Goal: Task Accomplishment & Management: Complete application form

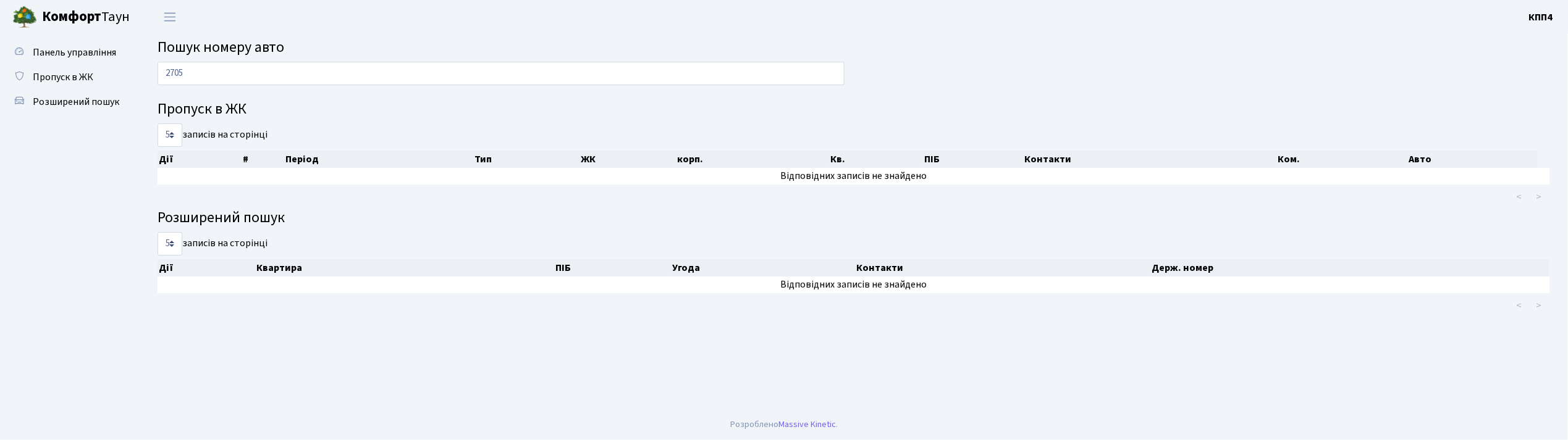
type input "2705"
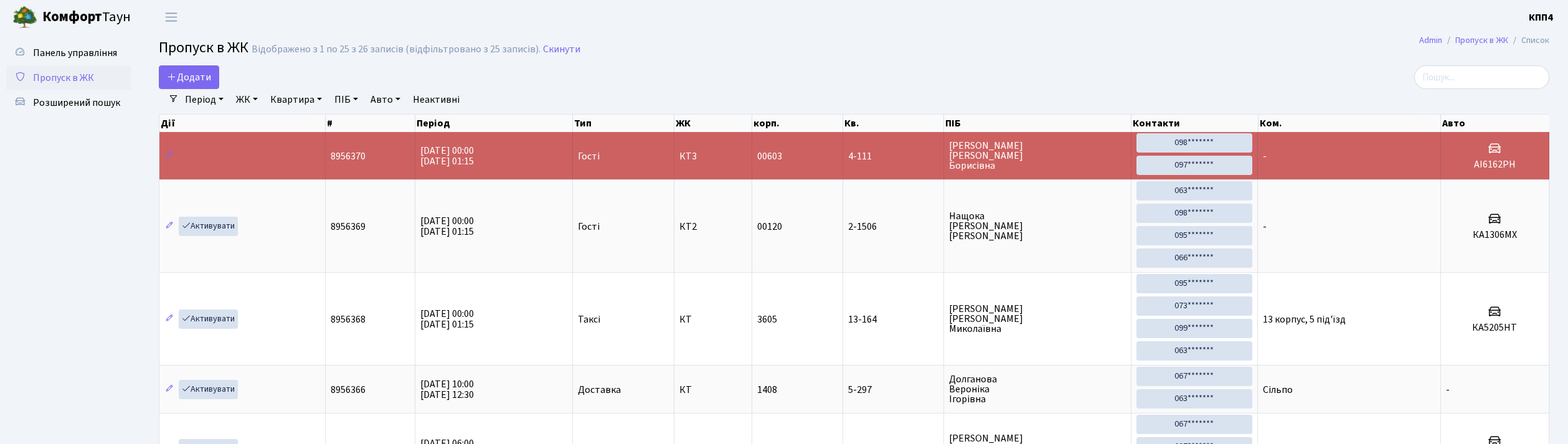
select select "25"
click at [1491, 88] on input "search" at bounding box center [1482, 77] width 135 height 24
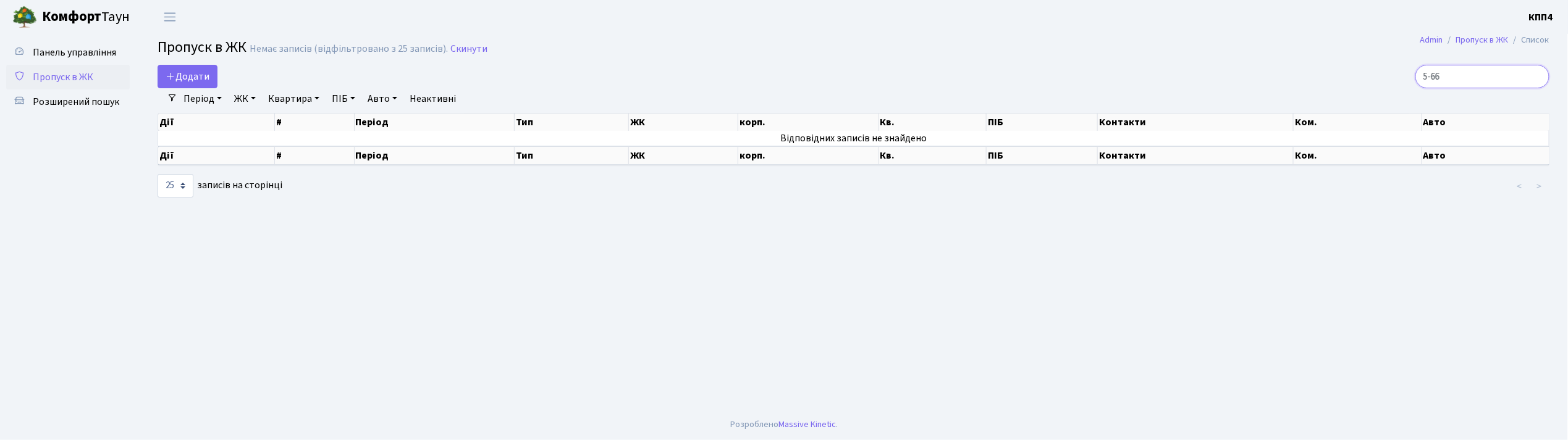
type input "5-66"
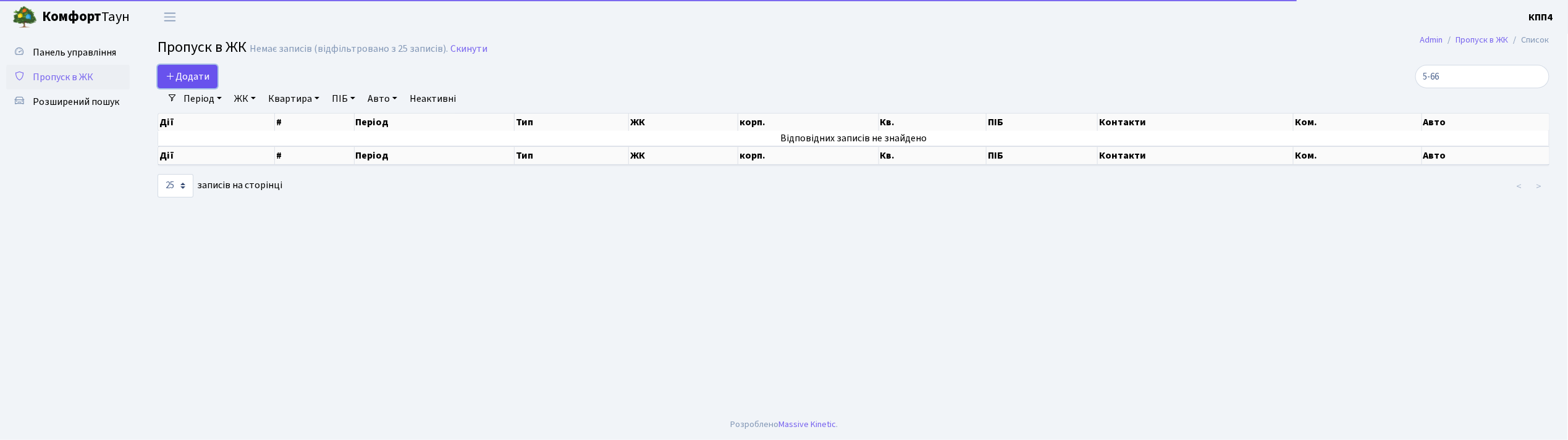
click at [186, 76] on span "Додати" at bounding box center [188, 76] width 44 height 14
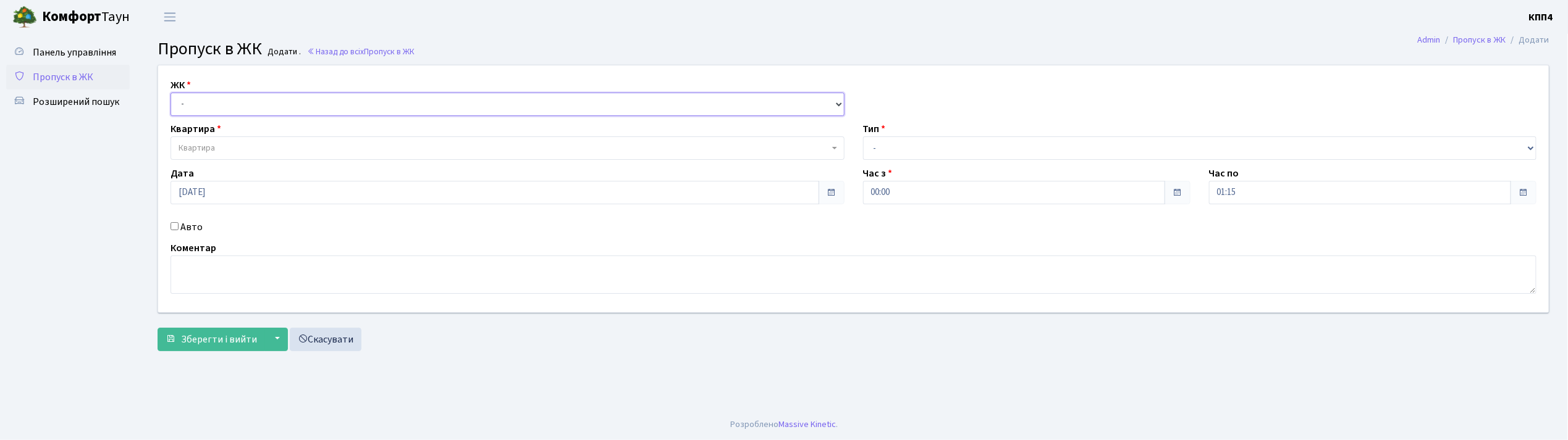
click at [192, 96] on select "- КТ, вул. Регенераторна, 4 КТ2, просп. Соборності, 17 КТ3, вул. Березнева, 16 …" at bounding box center [508, 104] width 674 height 23
select select "271"
click at [170, 92] on select "- КТ, вул. Регенераторна, 4 КТ2, просп. Соборності, 17 КТ3, вул. Березнева, 16 …" at bounding box center [508, 104] width 674 height 23
select select
click at [214, 139] on span "Квартира" at bounding box center [508, 148] width 674 height 23
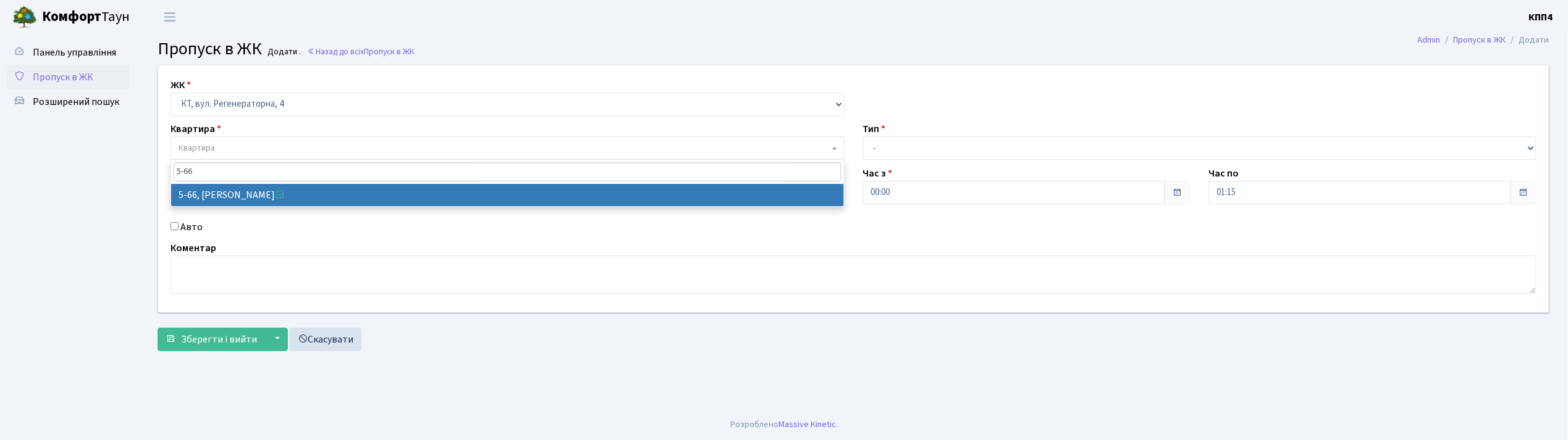
type input "5-66"
select select "2476"
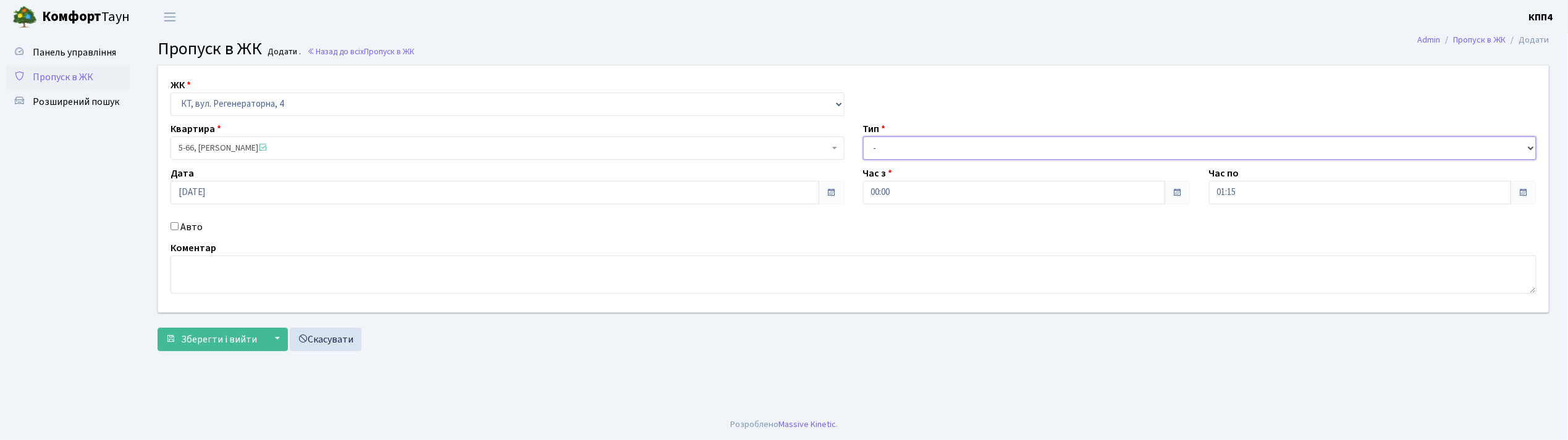
click at [898, 139] on select "- Доставка Таксі Гості Сервіс" at bounding box center [1200, 148] width 674 height 23
select select "3"
click at [863, 136] on select "- Доставка Таксі Гості Сервіс" at bounding box center [1200, 148] width 674 height 23
click at [172, 228] on input "Авто" at bounding box center [174, 226] width 8 height 8
checkbox input "true"
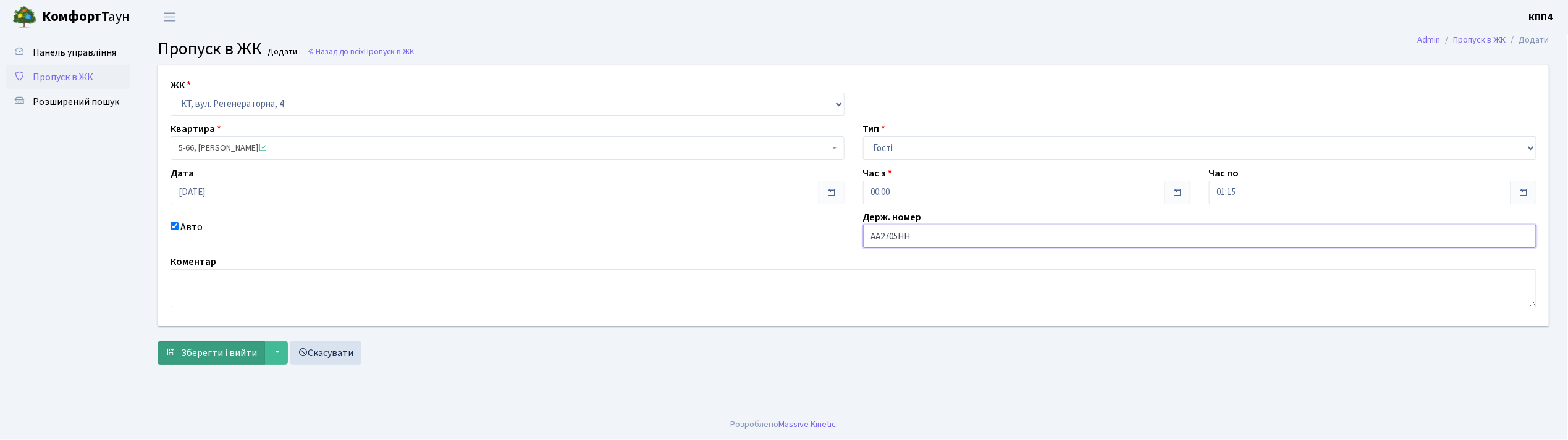
type input "АА2705НН"
click at [206, 356] on span "Зберегти і вийти" at bounding box center [219, 353] width 76 height 14
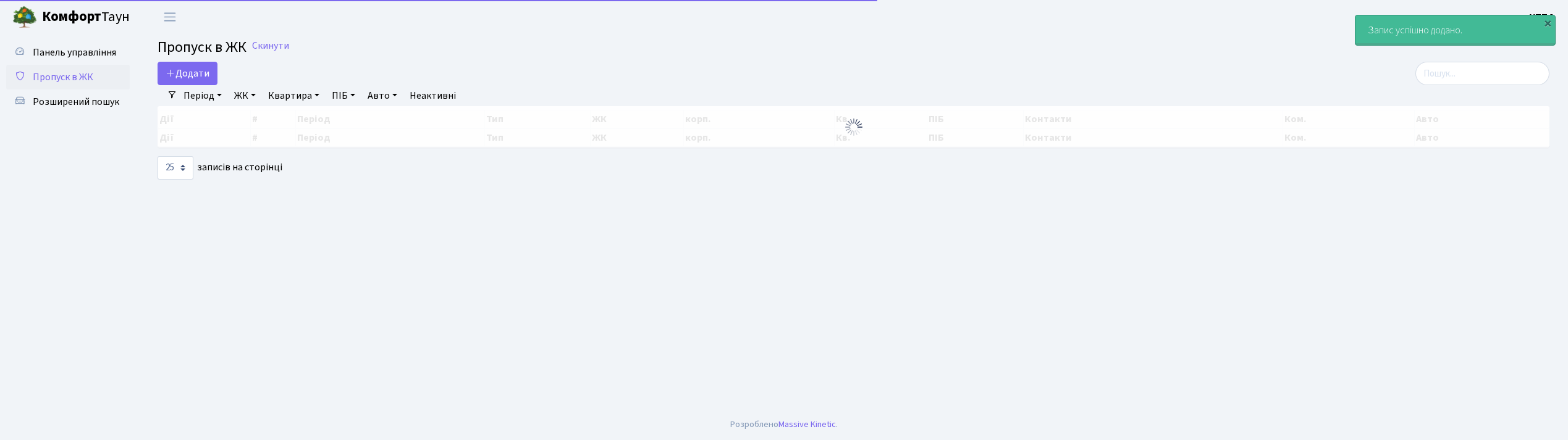
select select "25"
